Goal: Task Accomplishment & Management: Complete application form

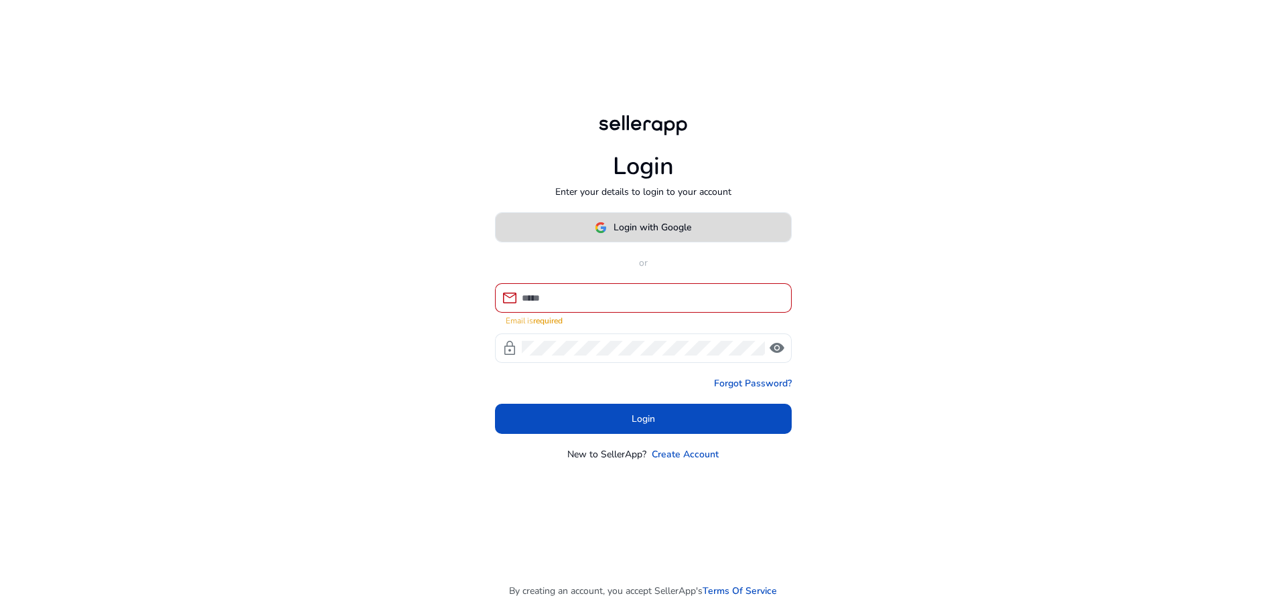
click at [672, 234] on span "Login with Google" at bounding box center [652, 227] width 78 height 14
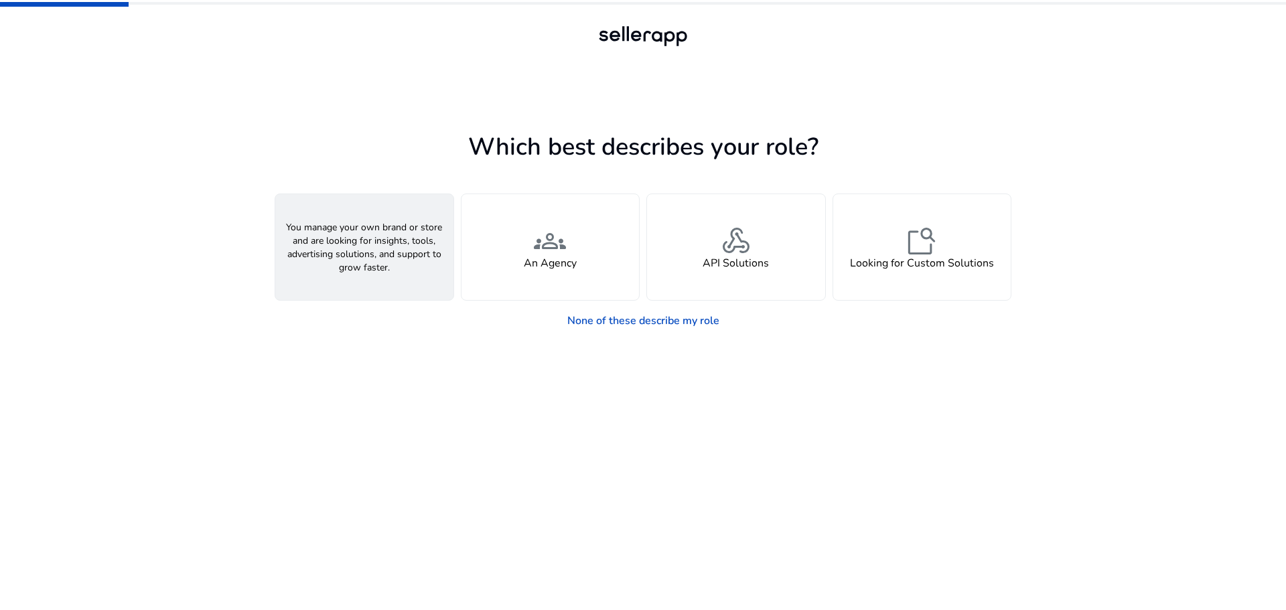
click at [398, 229] on div "person A Seller" at bounding box center [364, 247] width 178 height 106
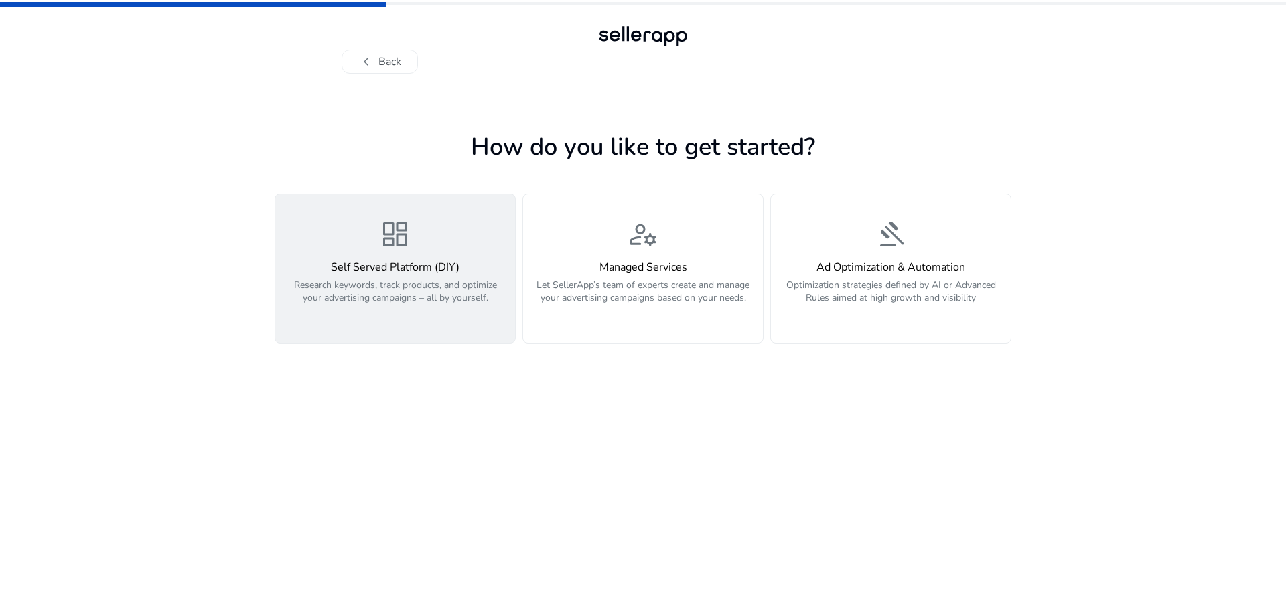
click at [420, 234] on div "dashboard Self Served Platform (DIY) Research keywords, track products, and opt…" at bounding box center [395, 268] width 224 height 100
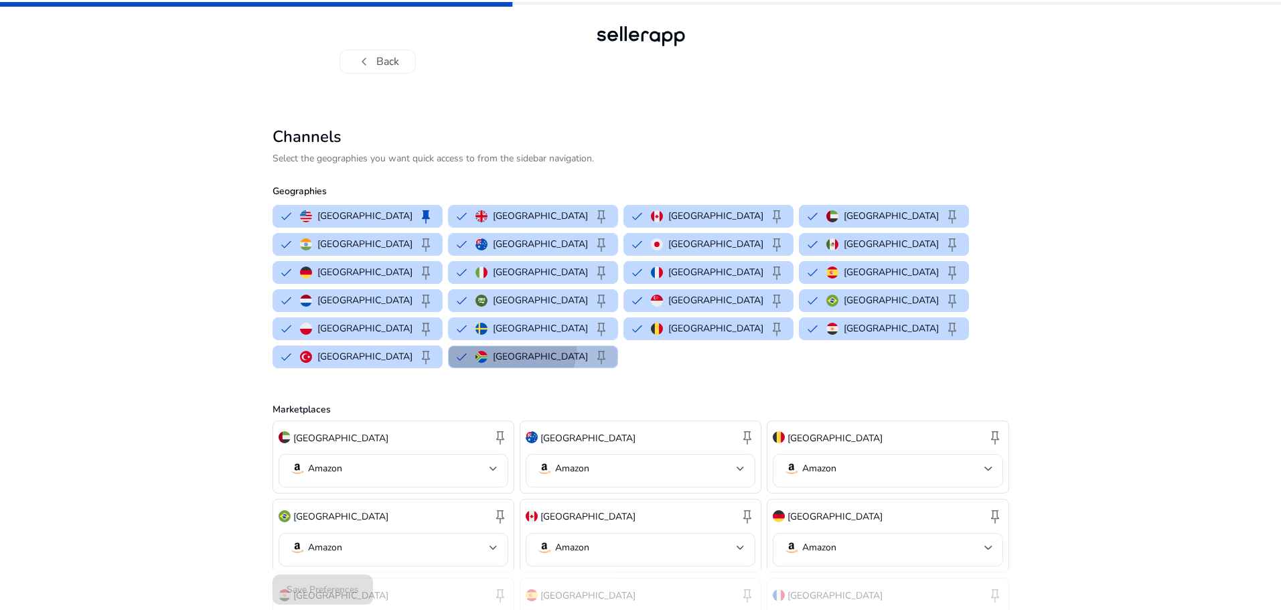
click at [609, 349] on div "[GEOGRAPHIC_DATA] keep" at bounding box center [542, 357] width 134 height 16
click at [577, 346] on button "[GEOGRAPHIC_DATA]" at bounding box center [513, 356] width 129 height 21
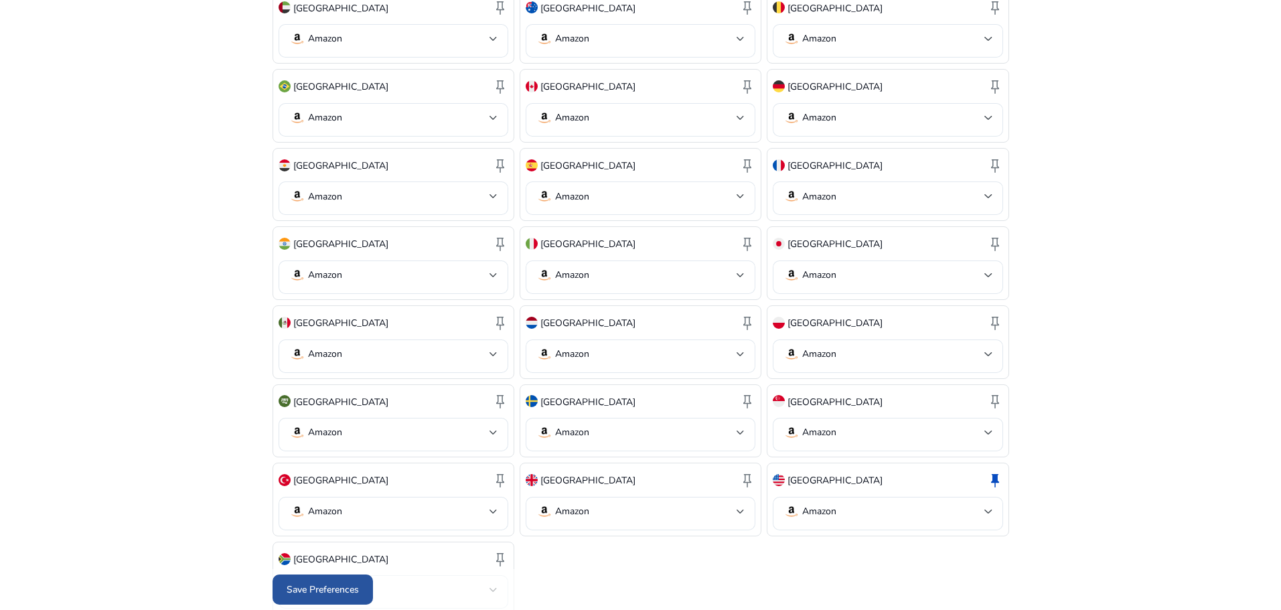
click at [323, 581] on span at bounding box center [323, 590] width 100 height 32
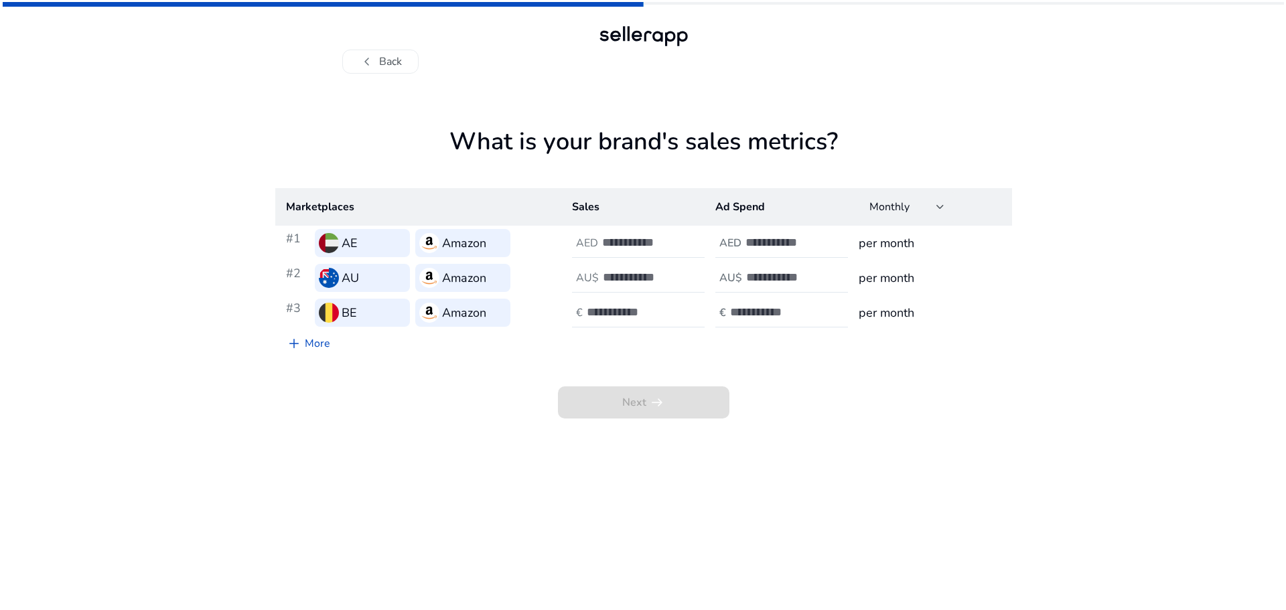
scroll to position [0, 0]
click at [643, 234] on div at bounding box center [662, 242] width 121 height 29
click at [643, 246] on input "number" at bounding box center [647, 242] width 90 height 15
type input "*"
click at [737, 239] on h4 "AED" at bounding box center [730, 243] width 22 height 13
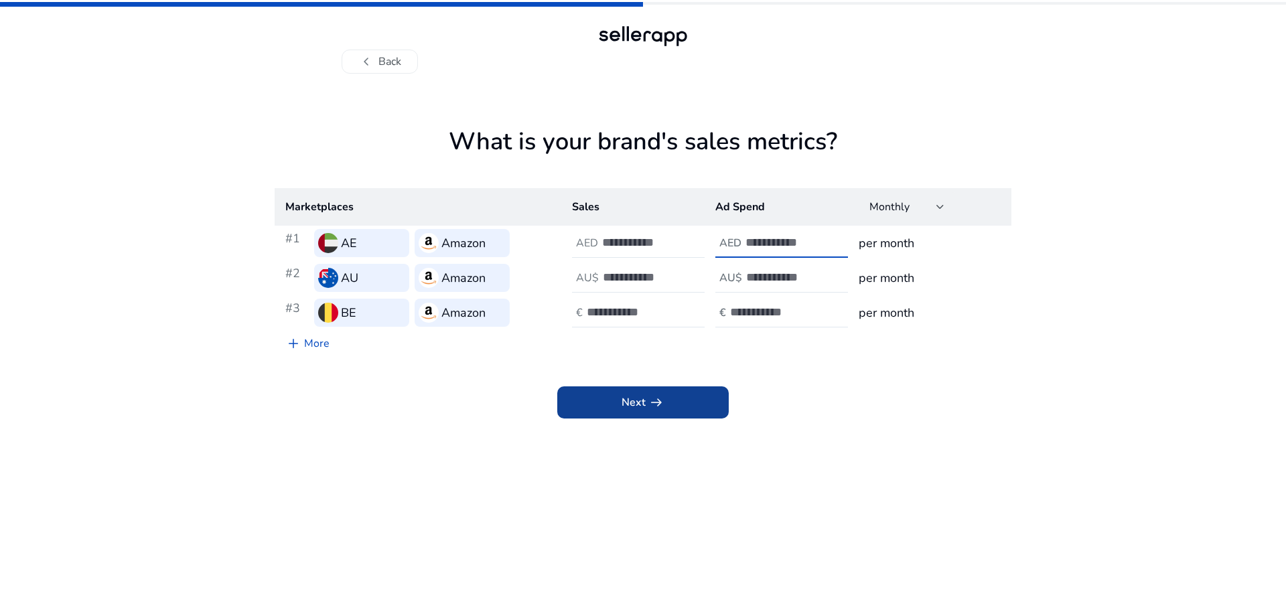
type input "*"
click at [669, 408] on span at bounding box center [642, 402] width 171 height 32
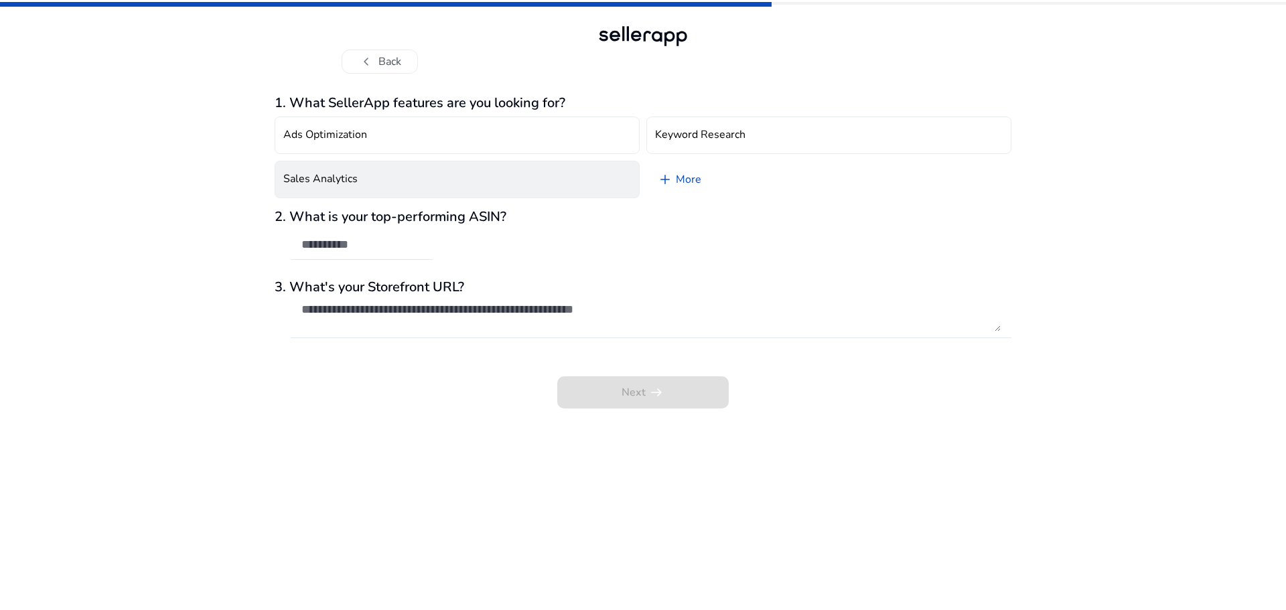
click at [477, 198] on button "Sales Analytics" at bounding box center [457, 179] width 365 height 37
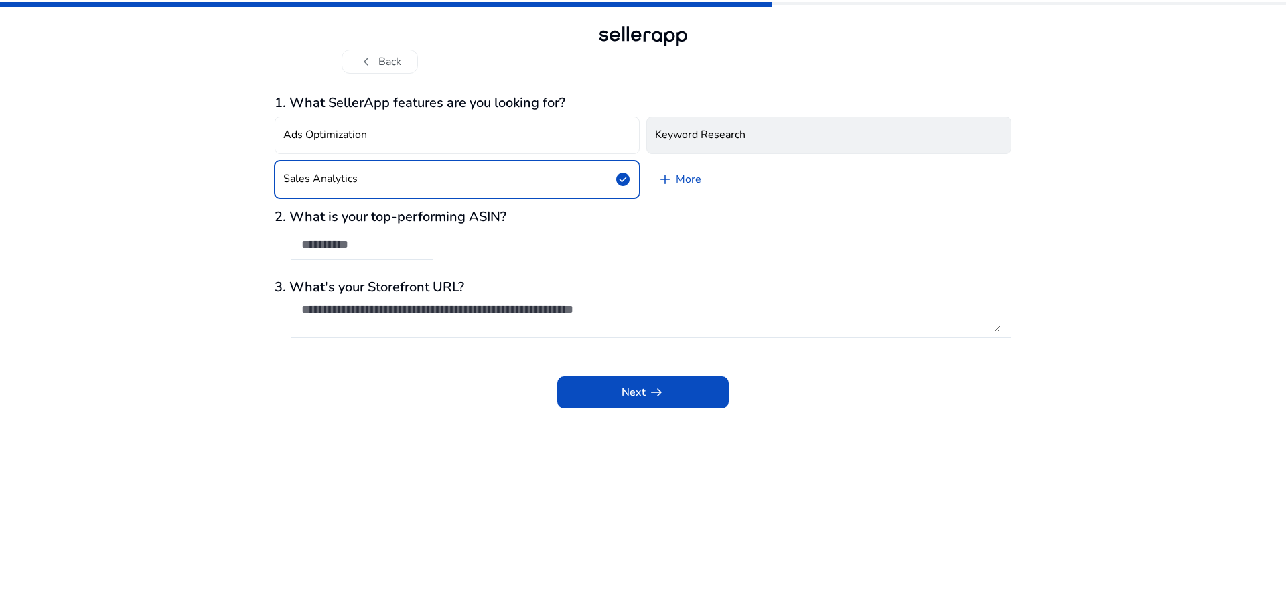
click at [730, 139] on h4 "Keyword Research" at bounding box center [700, 135] width 90 height 13
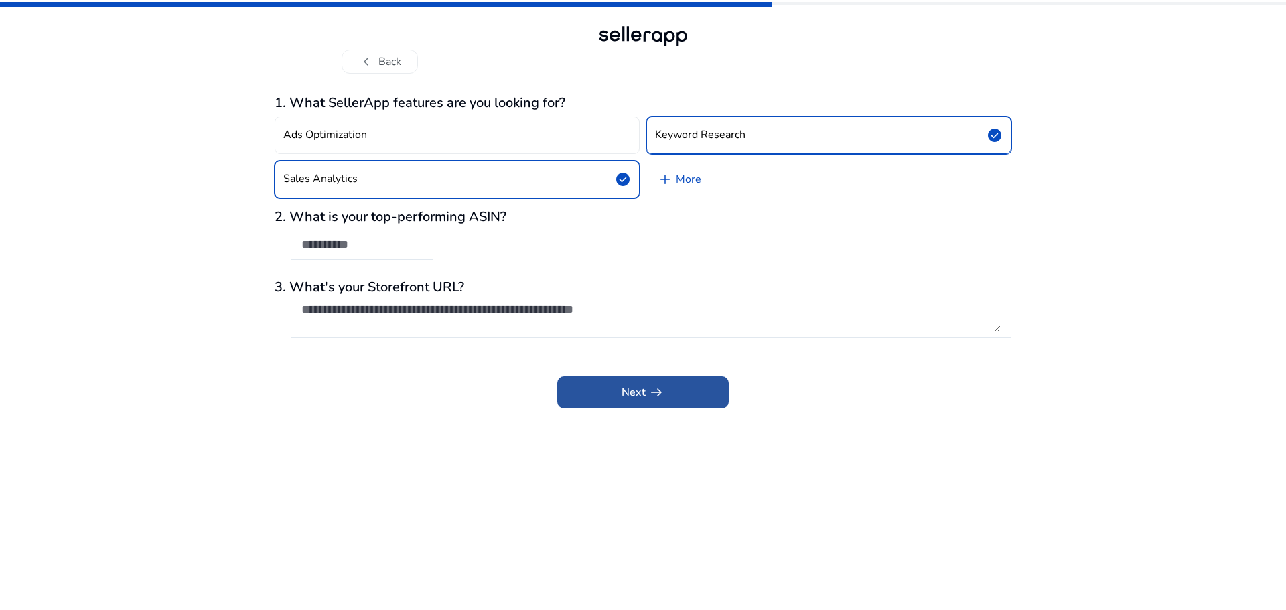
click at [707, 389] on span at bounding box center [642, 392] width 171 height 32
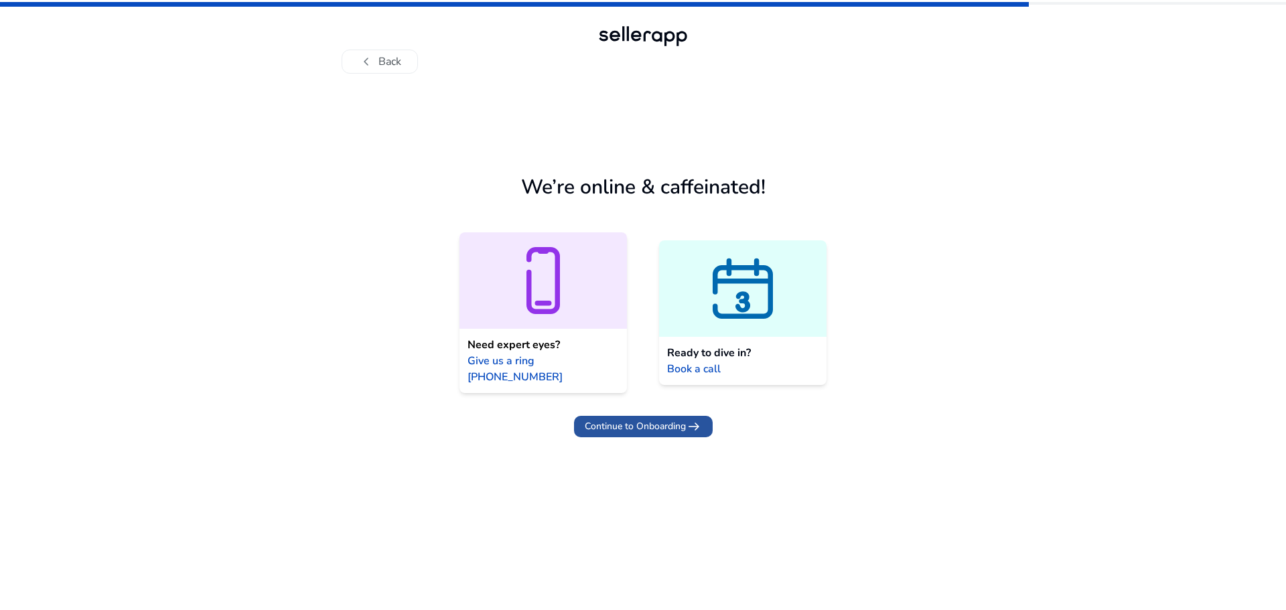
click at [660, 419] on span "Continue to Onboarding" at bounding box center [635, 426] width 101 height 14
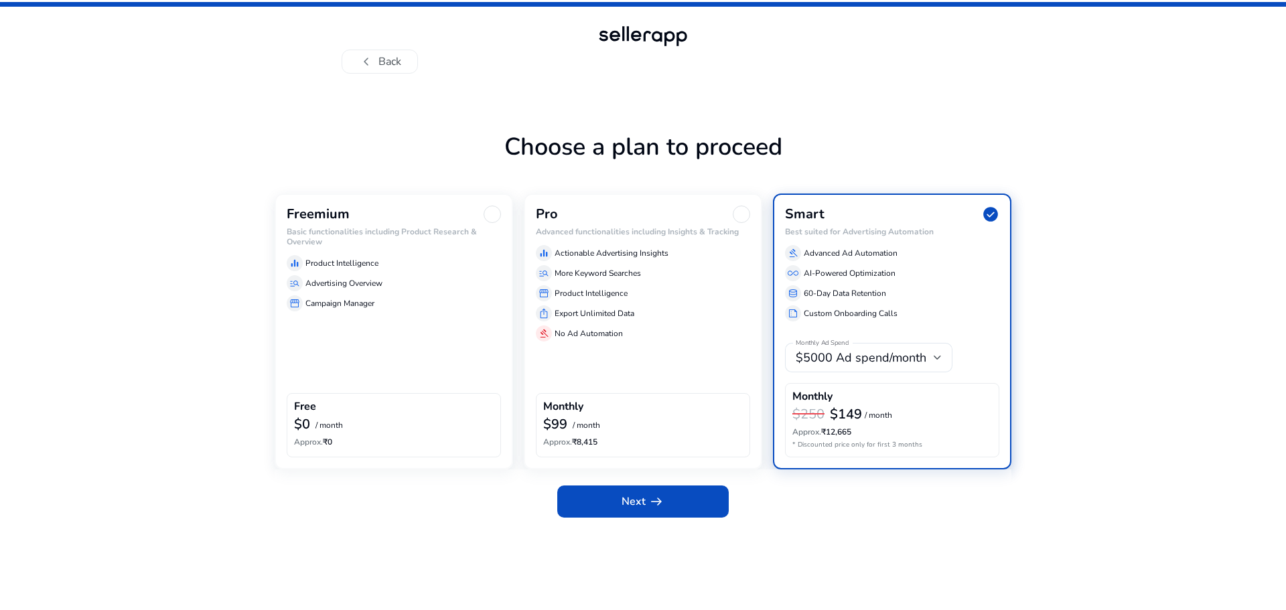
click at [475, 388] on div "Freemium Basic functionalities including Product Research & Overview equalizer …" at bounding box center [394, 332] width 238 height 276
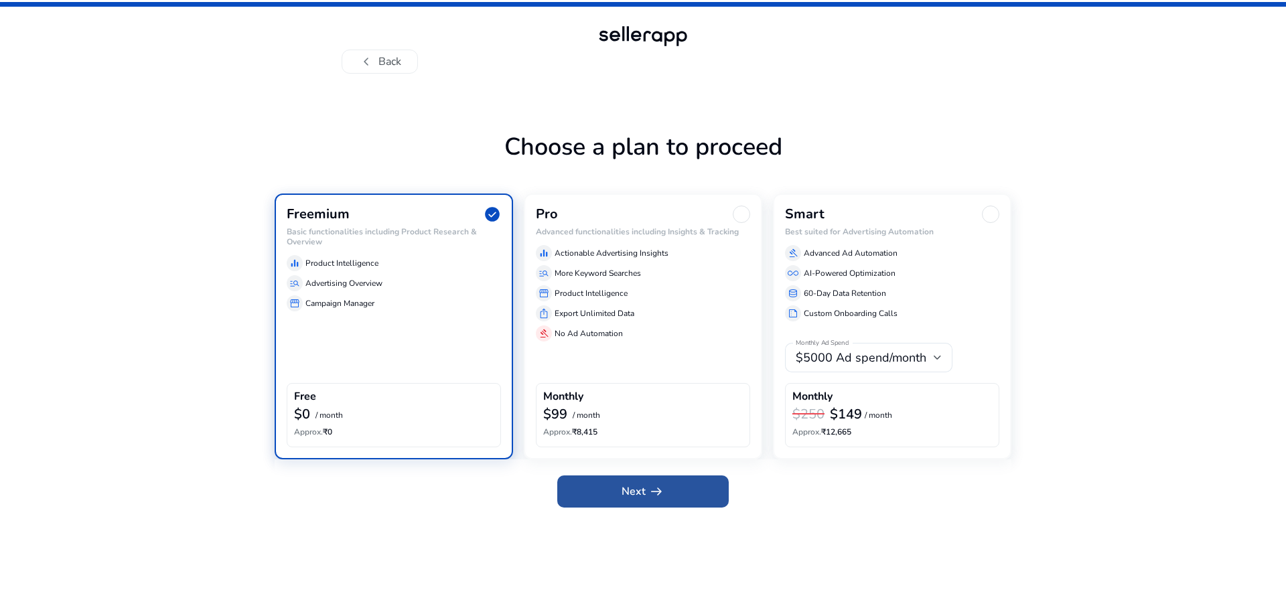
click at [651, 490] on span "arrow_right_alt" at bounding box center [656, 491] width 16 height 16
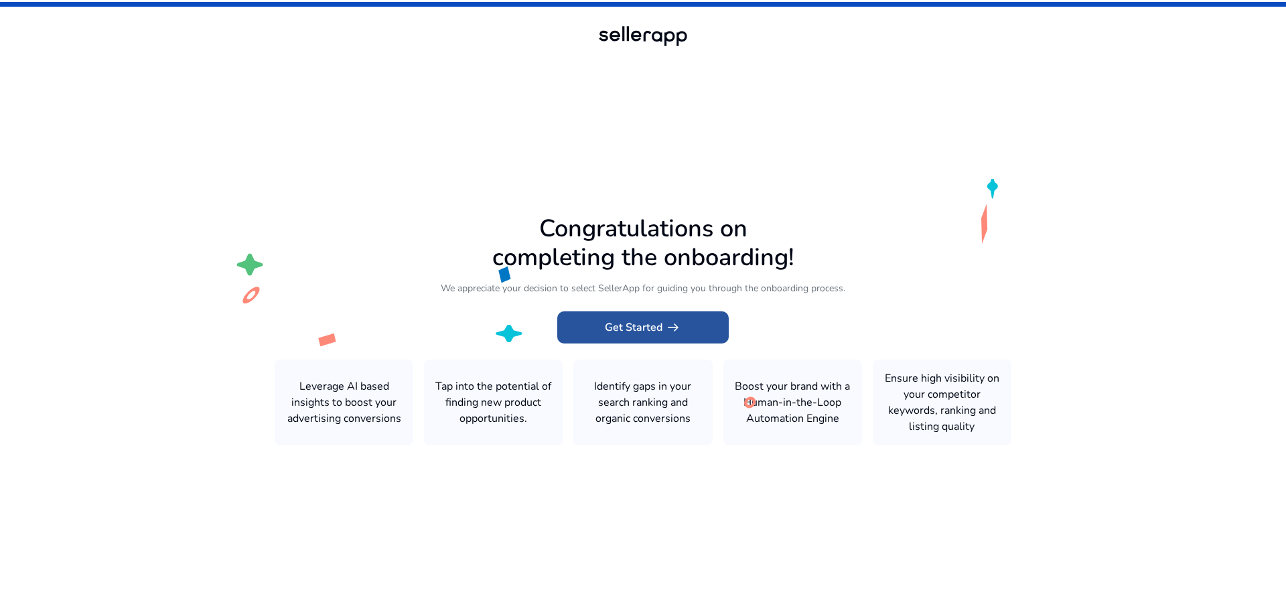
click at [710, 325] on span at bounding box center [642, 327] width 171 height 32
